Goal: Transaction & Acquisition: Purchase product/service

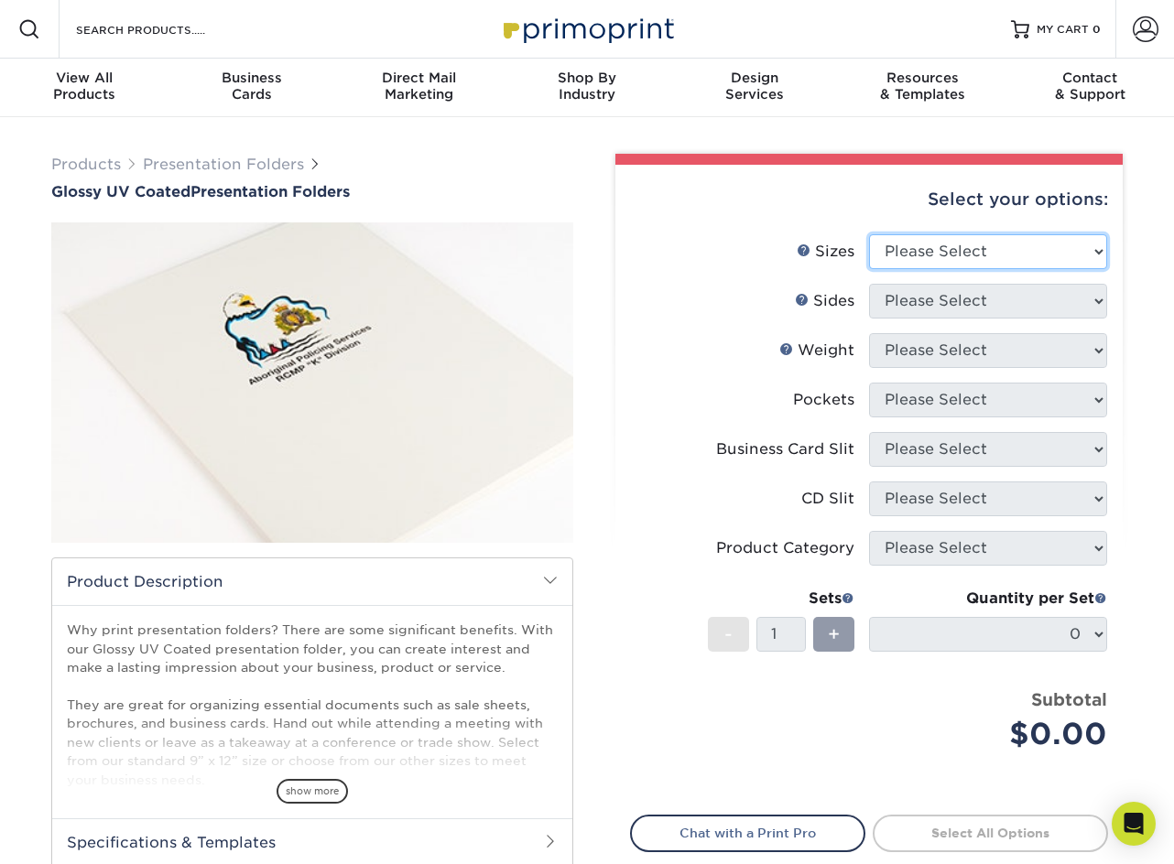
click at [1007, 248] on select "Please Select 5.25" x 10.5" 6" x 9" 9" x 12" 9" x 14.5"" at bounding box center [988, 251] width 238 height 35
select select "9.00x12.00"
click at [869, 234] on select "Please Select 5.25" x 10.5" 6" x 9" 9" x 12" 9" x 14.5"" at bounding box center [988, 251] width 238 height 35
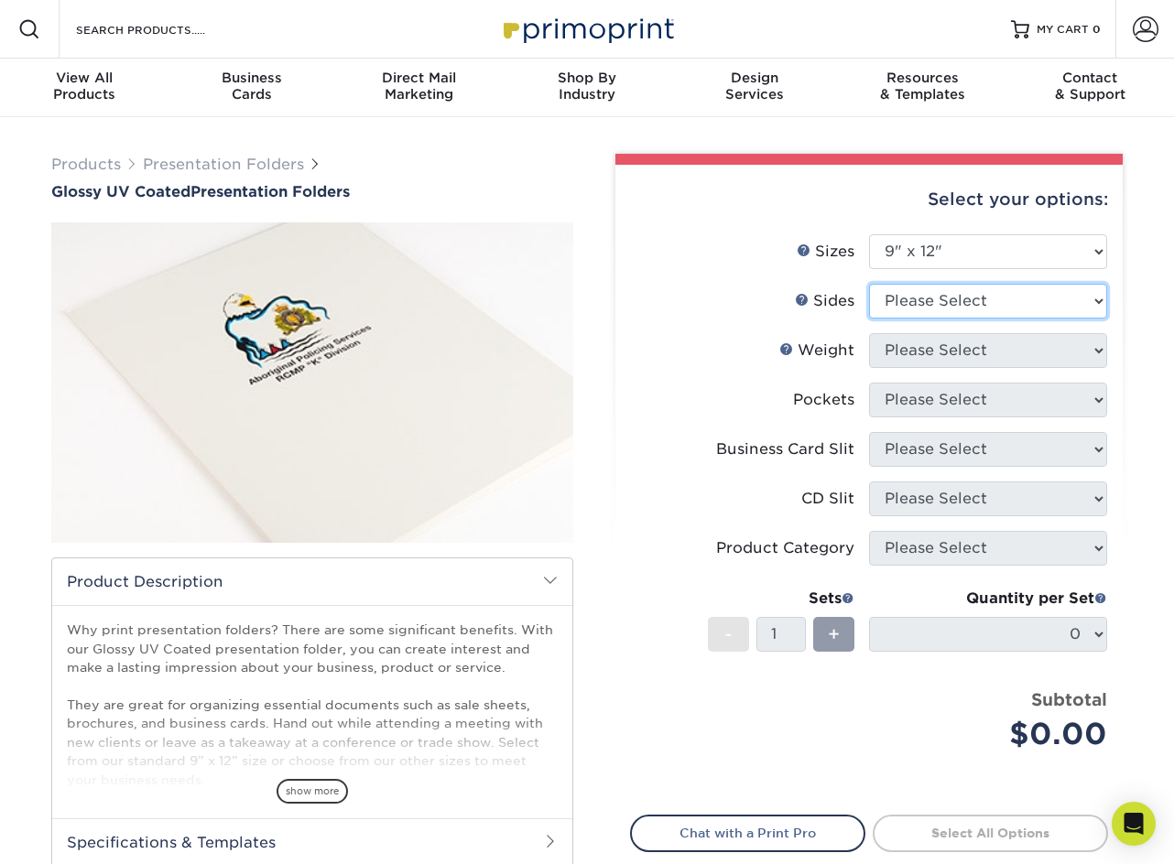
click at [990, 299] on select "Please Select Print Both Sides Print Front Only" at bounding box center [988, 301] width 238 height 35
select select "13abbda7-1d64-4f25-8bb2-c179b224825d"
click at [869, 284] on select "Please Select Print Both Sides Print Front Only" at bounding box center [988, 301] width 238 height 35
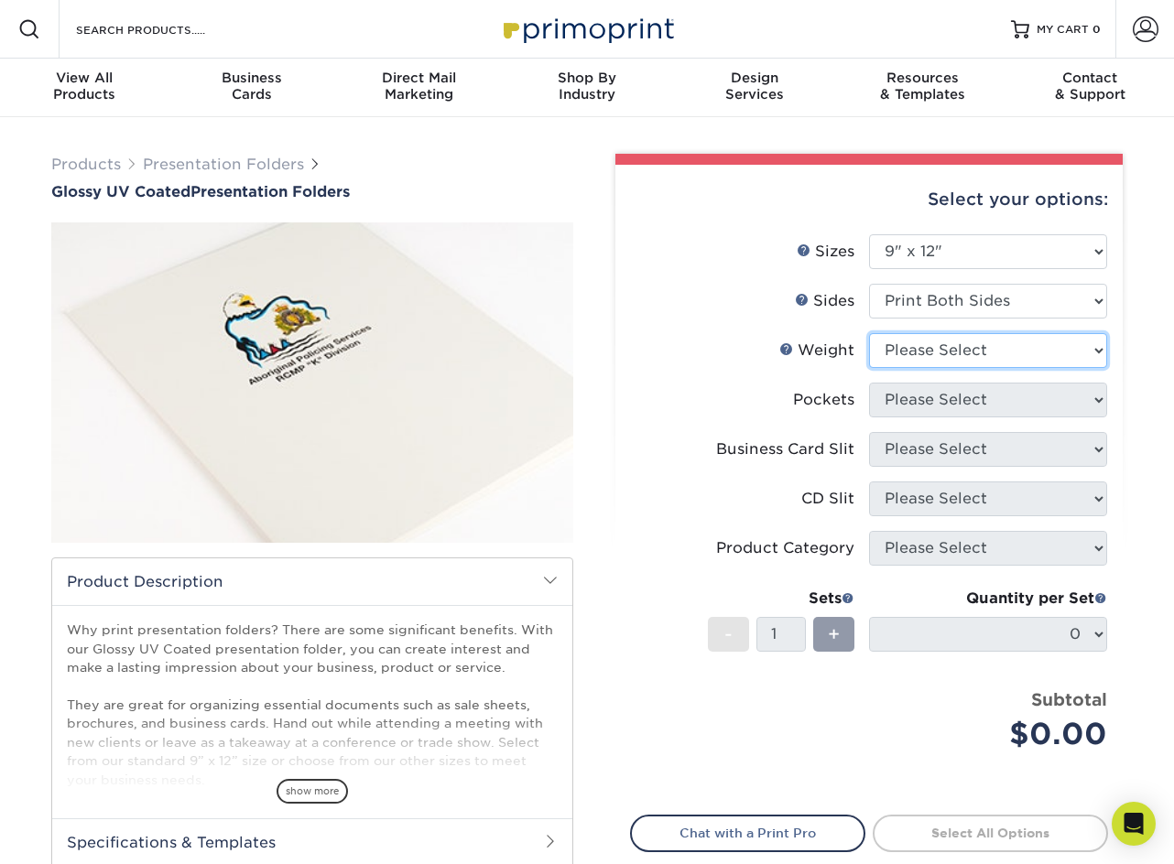
click at [975, 348] on select "Please Select 14PT 16PT" at bounding box center [988, 350] width 238 height 35
select select "14PT"
click at [869, 333] on select "Please Select 14PT 16PT" at bounding box center [988, 350] width 238 height 35
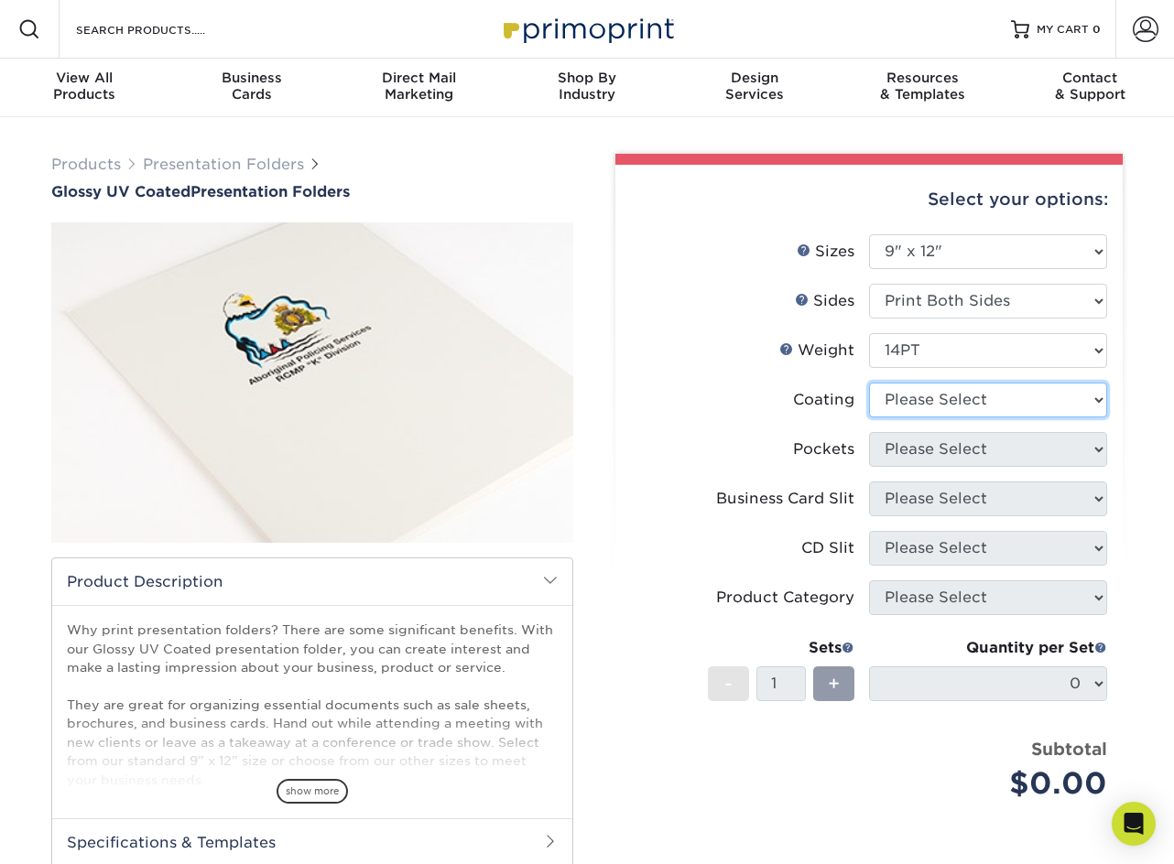
click at [952, 395] on select at bounding box center [988, 400] width 238 height 35
select select "ae367451-b2b8-45df-a344-0f05b6a12993"
click at [869, 383] on select at bounding box center [988, 400] width 238 height 35
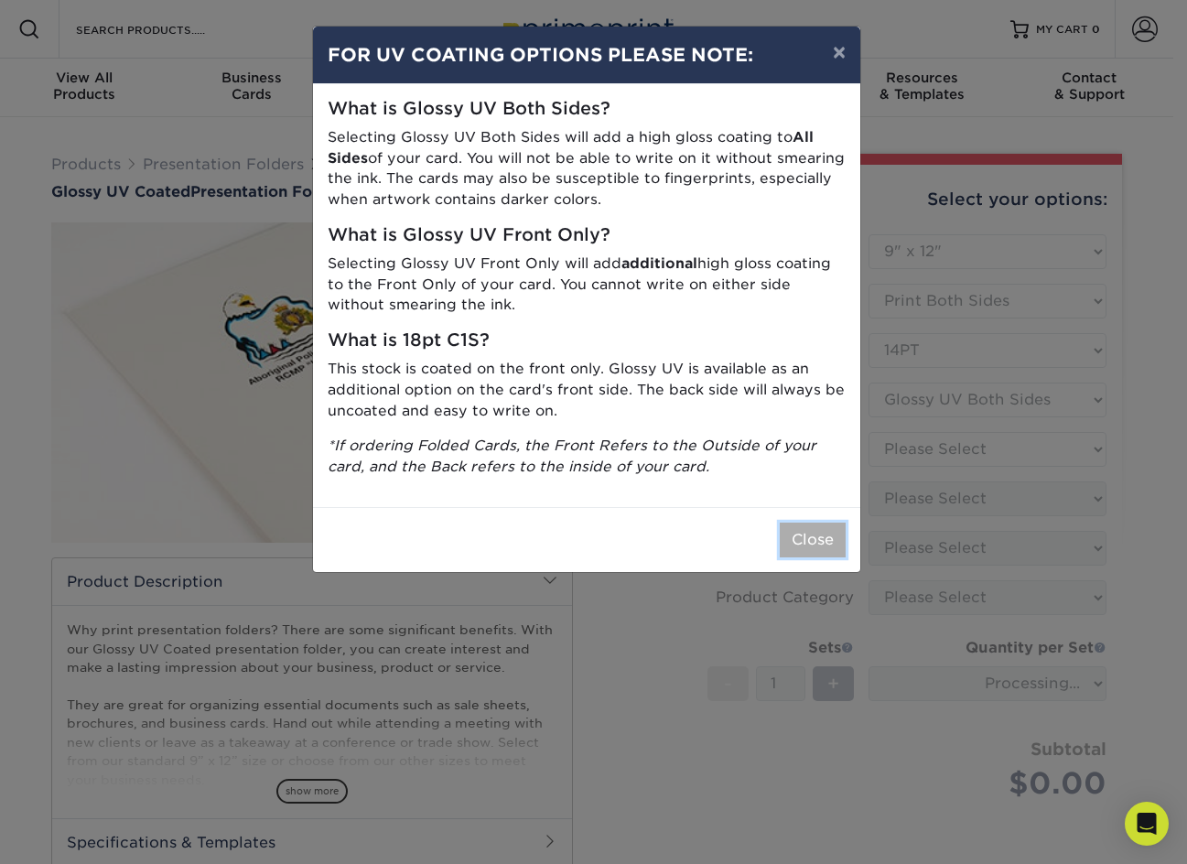
click at [822, 535] on button "Close" at bounding box center [813, 540] width 66 height 35
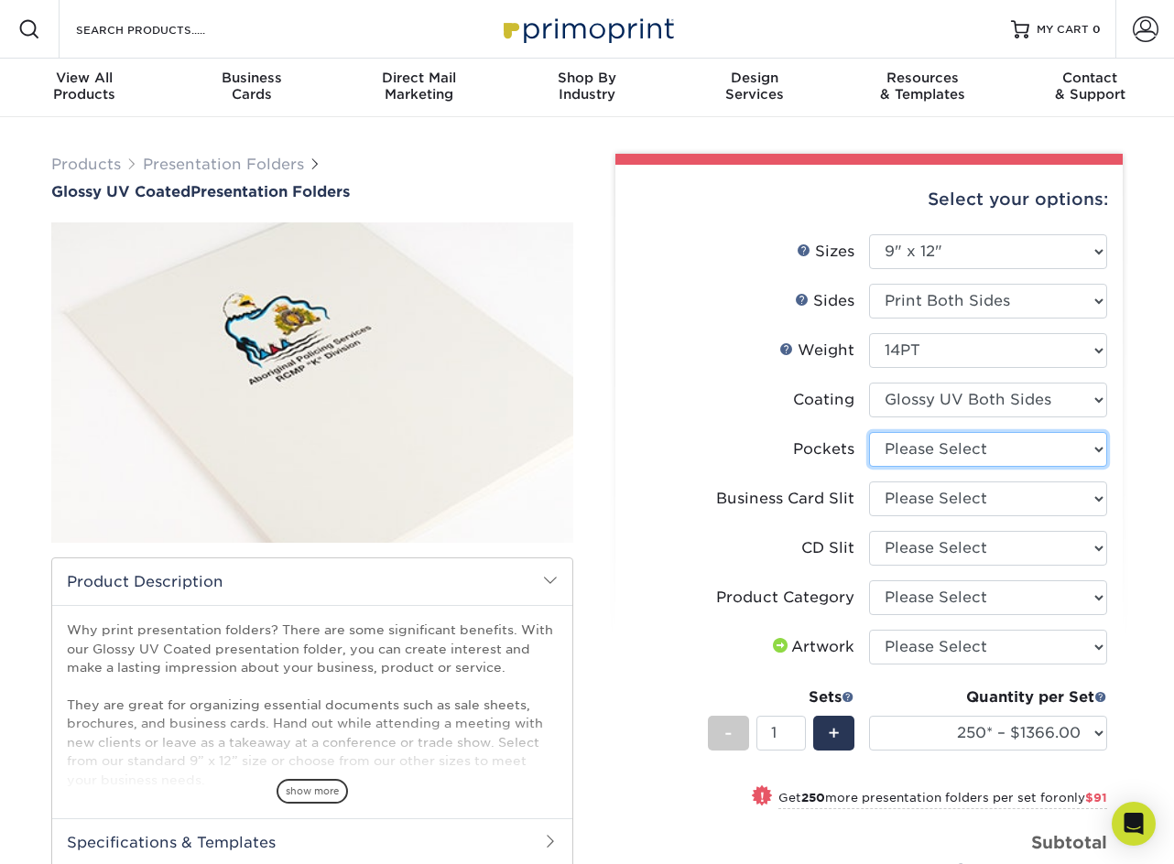
click at [984, 441] on select "Please Select 1 Pocket on the Left (Front) Side 1 Pocket on the Right (Back) Si…" at bounding box center [988, 449] width 238 height 35
select select "1ad7ca2c-6475-4b2c-b1c5-8edb2e819cbb"
click at [869, 432] on select "Please Select 1 Pocket on the Left (Front) Side 1 Pocket on the Right (Back) Si…" at bounding box center [988, 449] width 238 height 35
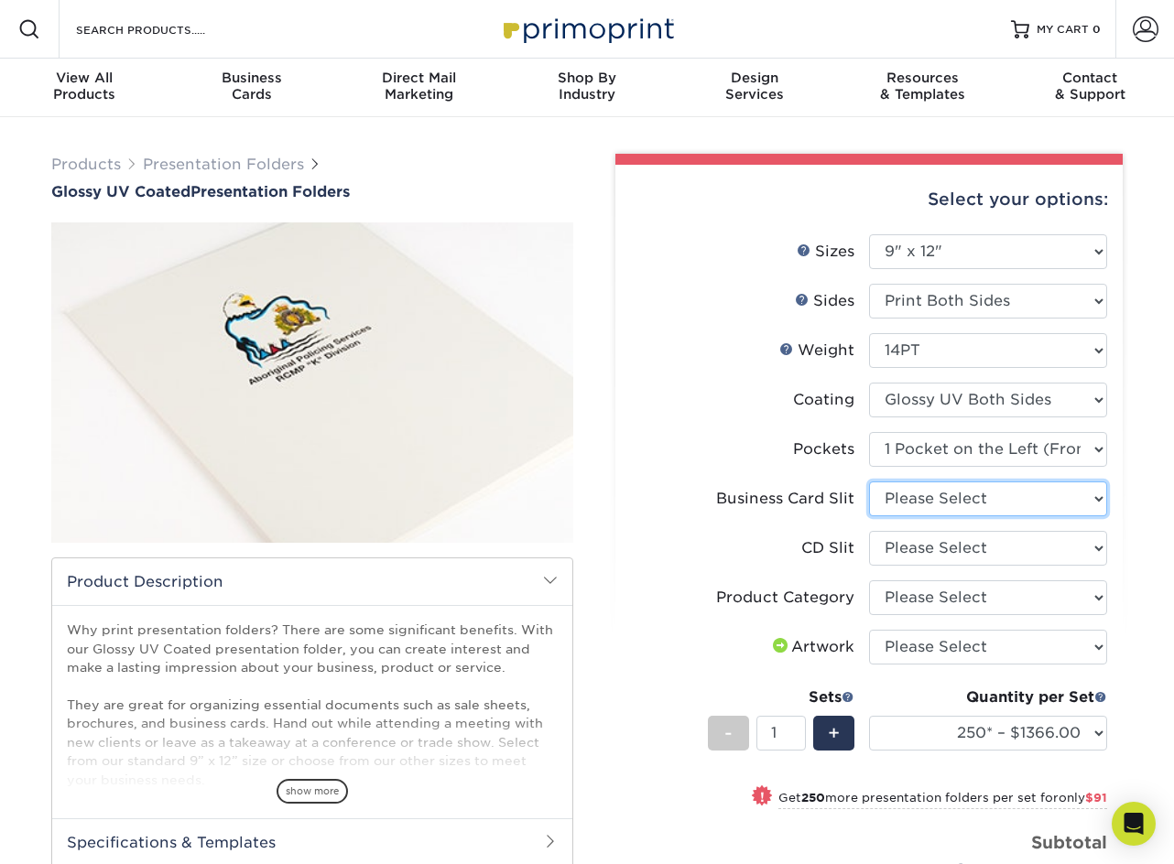
click at [980, 499] on select "Please Select No Business Card Slits On Both Pockets - Horizontal On Both Pocke…" at bounding box center [988, 498] width 238 height 35
select select "7e99cc7c-ff09-4e60-a1f6-bcfcb05688a6"
click at [869, 481] on select "Please Select No Business Card Slits On Both Pockets - Horizontal On Both Pocke…" at bounding box center [988, 498] width 238 height 35
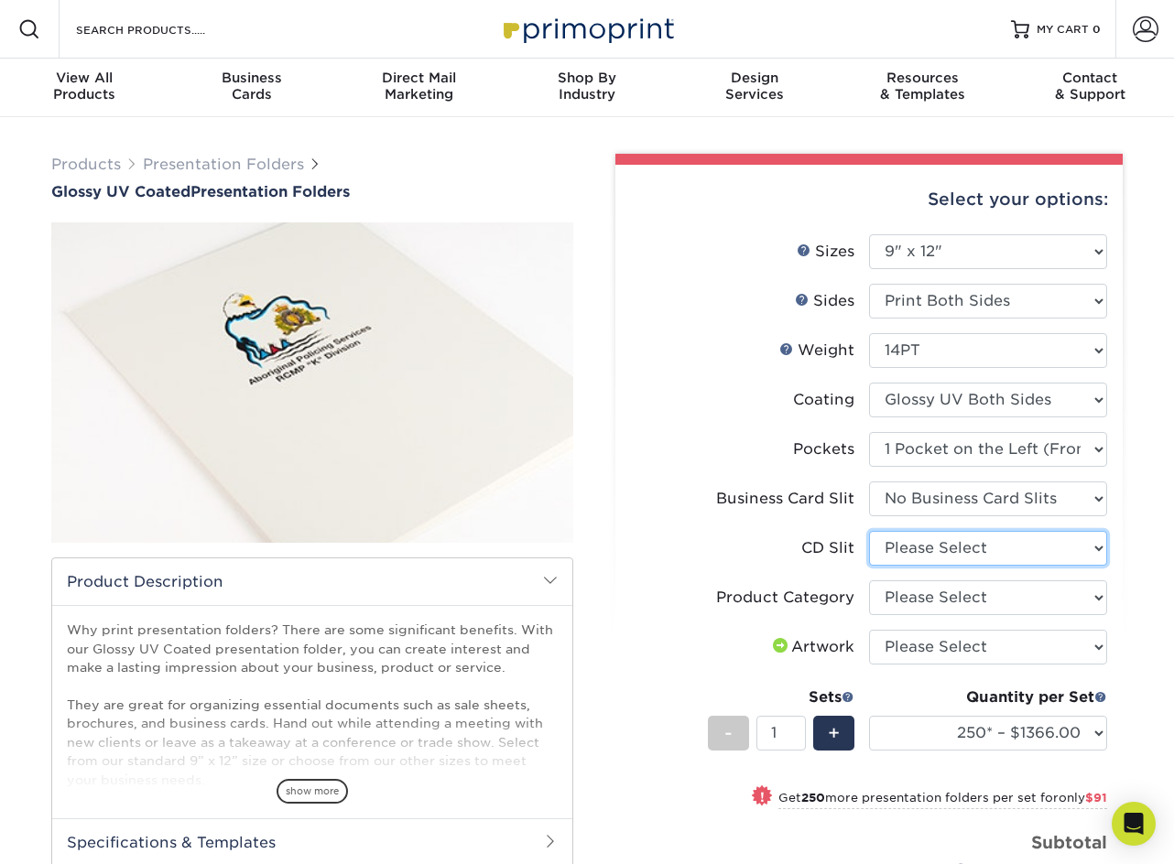
click at [986, 546] on select "Please Select No CD Slit On the Left (Front) Pocket On the Right (Back) Pocket" at bounding box center [988, 548] width 238 height 35
select select "a092264a-7428-4d8e-b024-417dbebc6e25"
click at [869, 531] on select "Please Select No CD Slit On the Left (Front) Pocket On the Right (Back) Pocket" at bounding box center [988, 548] width 238 height 35
click at [968, 591] on select "Please Select Presentation Folders" at bounding box center [988, 597] width 238 height 35
select select "57f7a581-ec4a-49d7-930d-eb044a1d12ac"
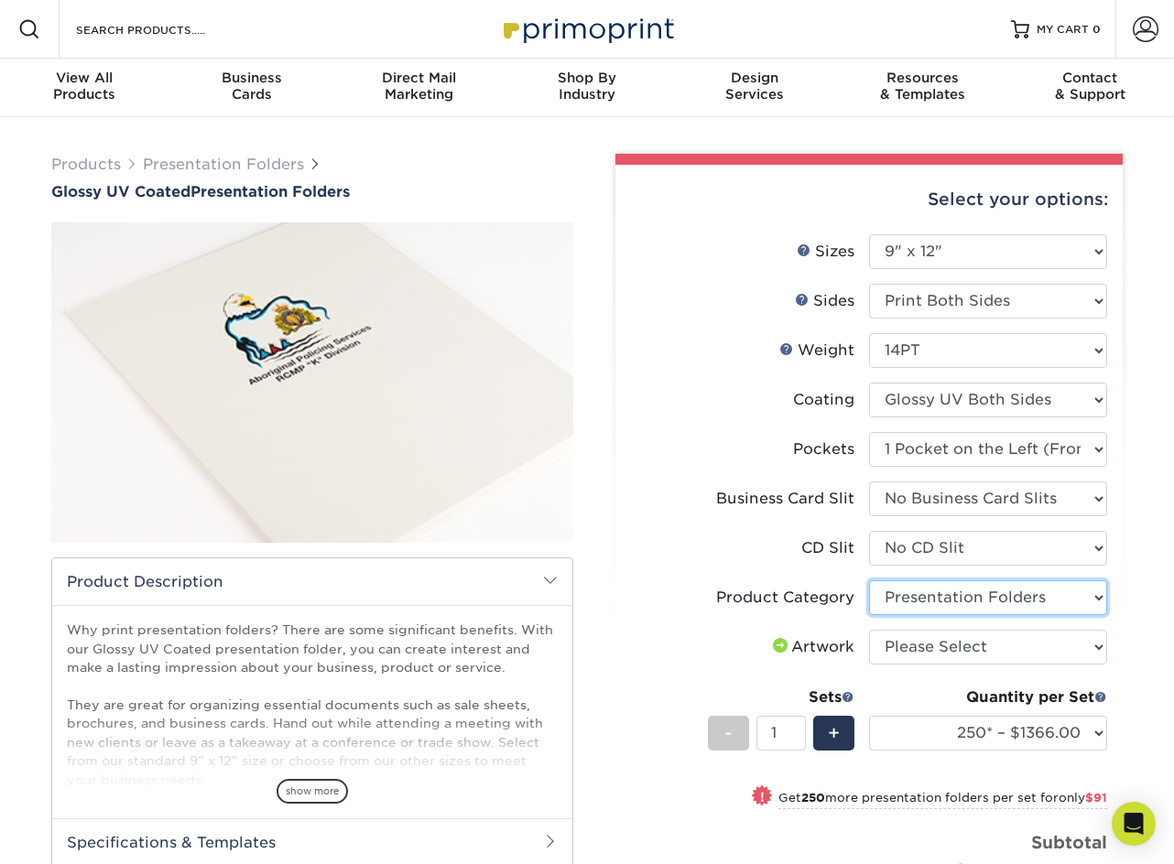
click at [869, 580] on select "Please Select Presentation Folders" at bounding box center [988, 597] width 238 height 35
click at [980, 640] on select "Please Select I will upload files I need a design - $75" at bounding box center [988, 647] width 238 height 35
click at [1141, 625] on div "Products Presentation Folders Glossy UV Coated Presentation Folders /" at bounding box center [587, 662] width 1174 height 1090
